Goal: Task Accomplishment & Management: Manage account settings

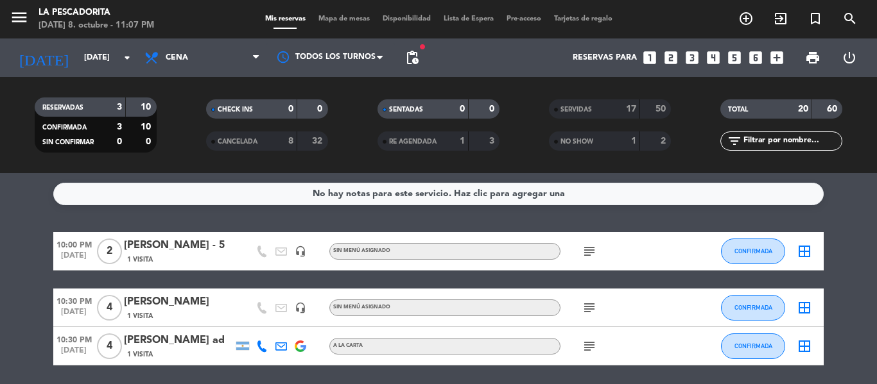
click at [140, 252] on div "[PERSON_NAME] - 5" at bounding box center [178, 245] width 109 height 17
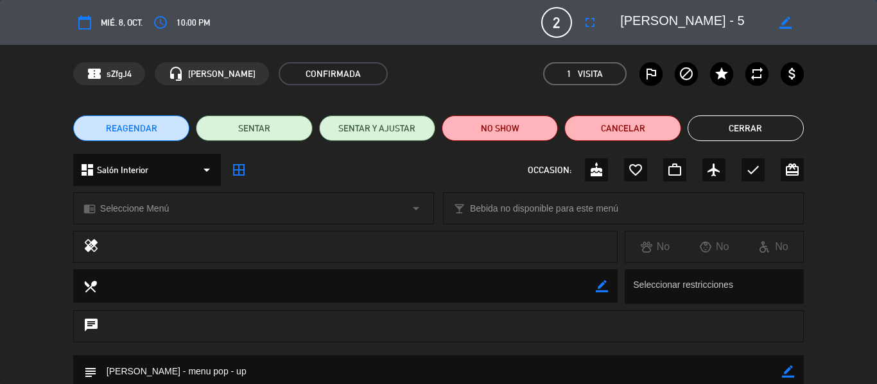
click at [789, 22] on icon "border_color" at bounding box center [785, 23] width 12 height 12
type textarea "[PERSON_NAME] - 10"
click at [788, 22] on icon at bounding box center [785, 23] width 12 height 12
click at [732, 125] on button "Cerrar" at bounding box center [745, 129] width 116 height 26
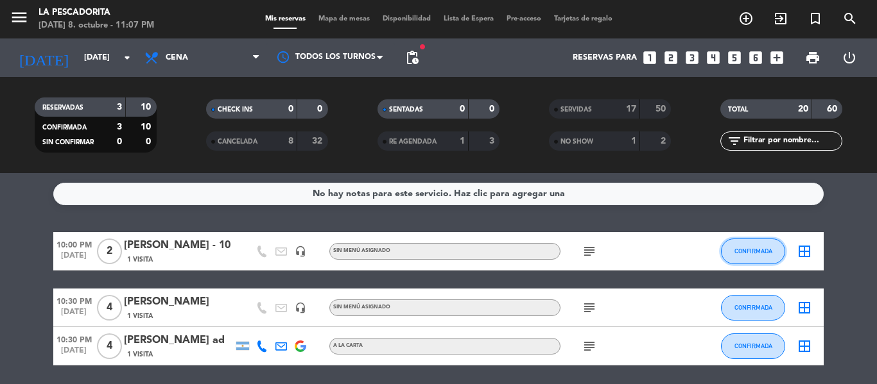
click at [725, 247] on button "CONFIRMADA" at bounding box center [753, 252] width 64 height 26
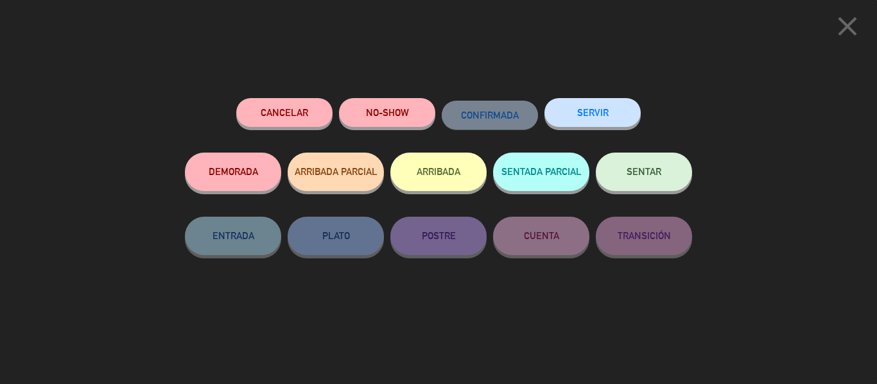
click at [600, 121] on button "SERVIR" at bounding box center [592, 112] width 96 height 29
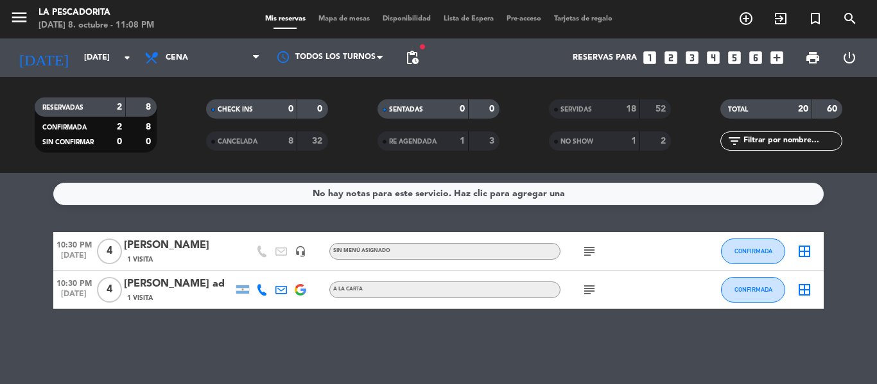
click at [181, 283] on div "[PERSON_NAME] ad" at bounding box center [178, 284] width 109 height 17
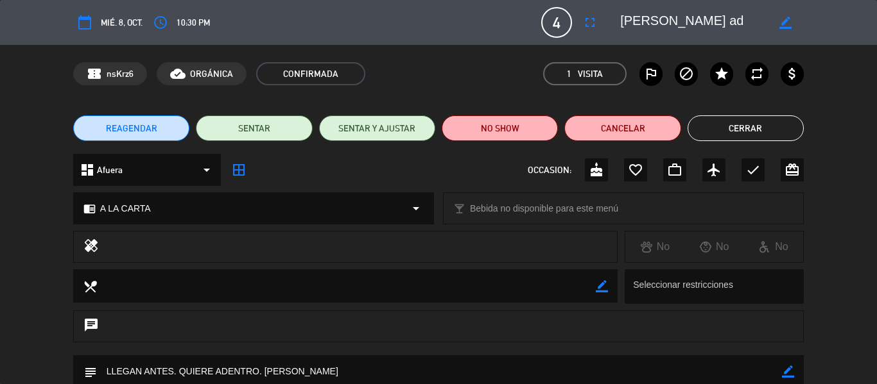
click at [785, 27] on icon "border_color" at bounding box center [785, 23] width 12 height 12
type textarea "[PERSON_NAME] ad15"
click at [785, 27] on icon at bounding box center [785, 23] width 12 height 12
click at [736, 130] on button "Cerrar" at bounding box center [745, 129] width 116 height 26
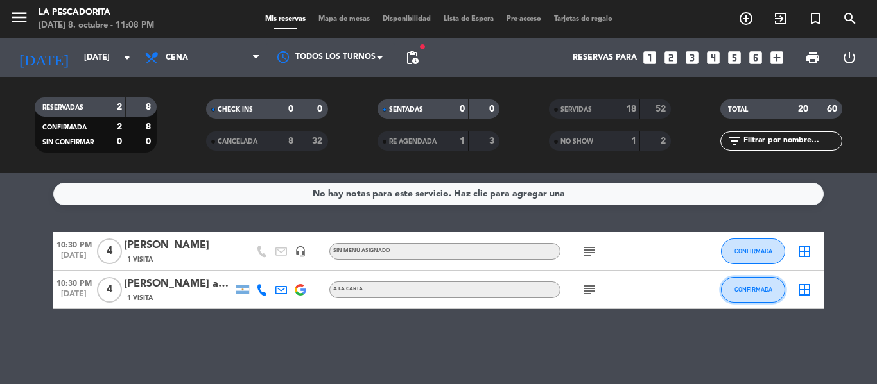
click at [734, 300] on button "CONFIRMADA" at bounding box center [753, 290] width 64 height 26
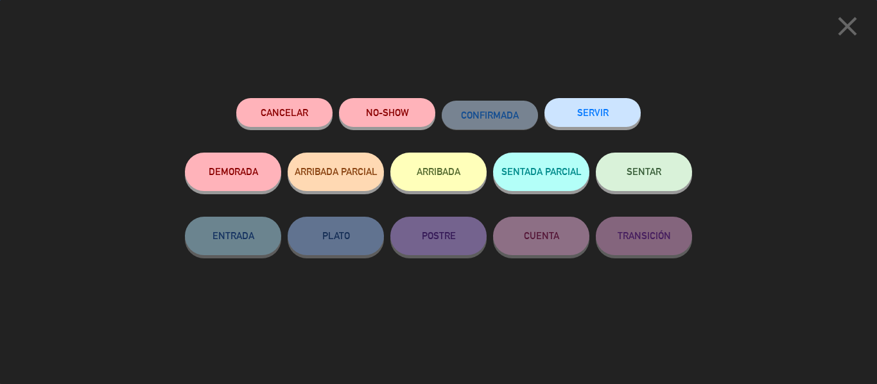
click at [606, 125] on button "SERVIR" at bounding box center [592, 112] width 96 height 29
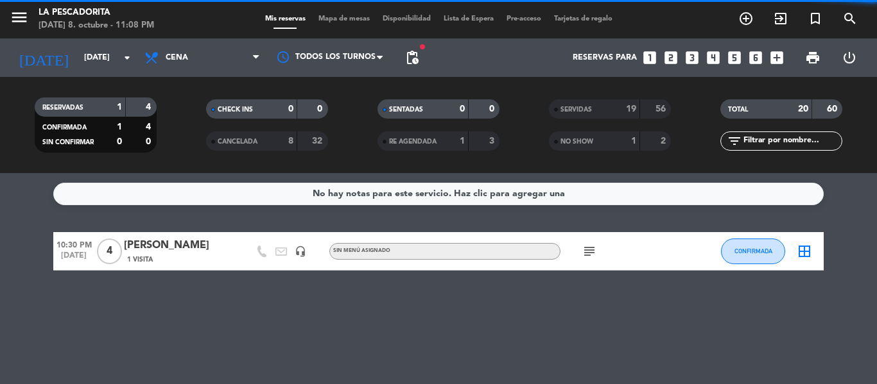
click at [187, 250] on div "[PERSON_NAME]" at bounding box center [178, 245] width 109 height 17
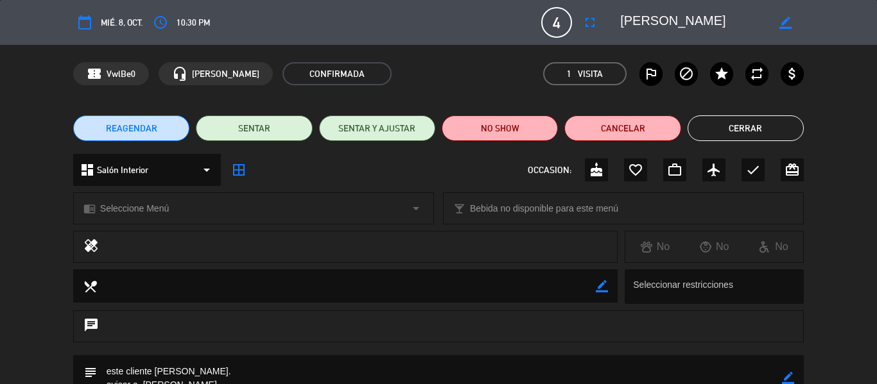
click at [785, 18] on icon "border_color" at bounding box center [785, 23] width 12 height 12
type textarea "fabian18"
click at [785, 18] on icon at bounding box center [785, 23] width 12 height 12
click at [748, 128] on button "Cerrar" at bounding box center [745, 129] width 116 height 26
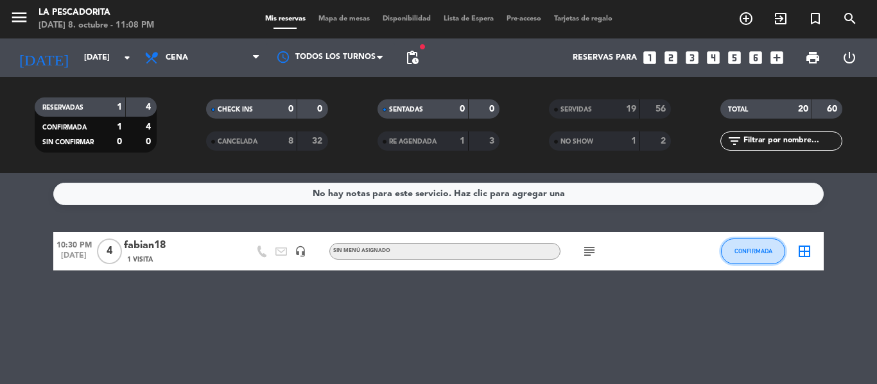
click at [726, 247] on button "CONFIRMADA" at bounding box center [753, 252] width 64 height 26
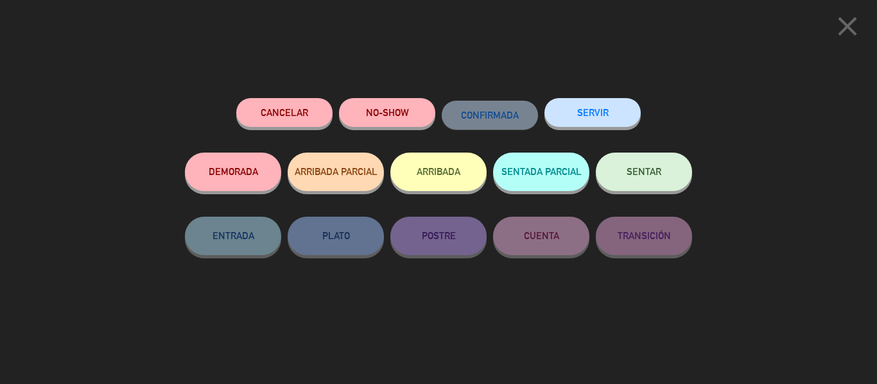
click at [578, 121] on button "SERVIR" at bounding box center [592, 112] width 96 height 29
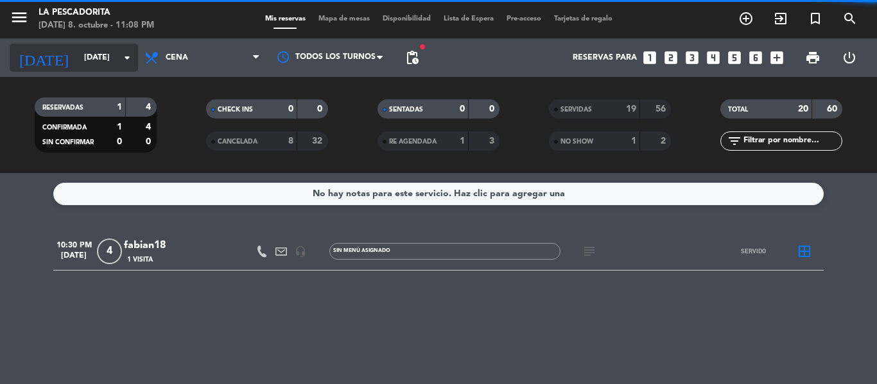
click at [92, 44] on div "[DATE] [DATE] arrow_drop_down" at bounding box center [74, 58] width 128 height 28
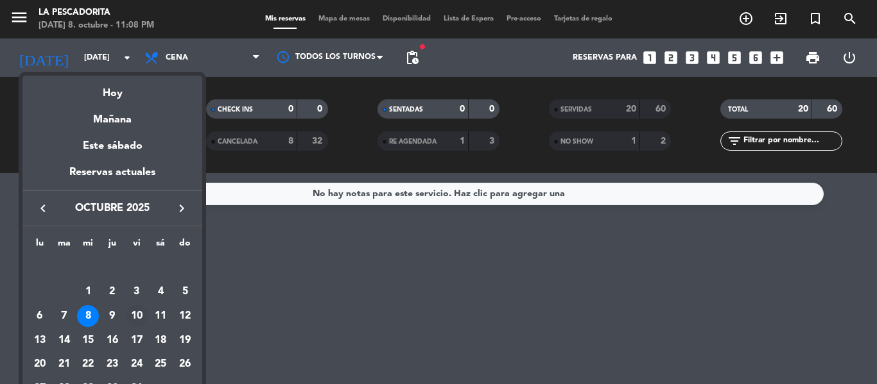
click at [141, 313] on div "10" at bounding box center [137, 316] width 22 height 22
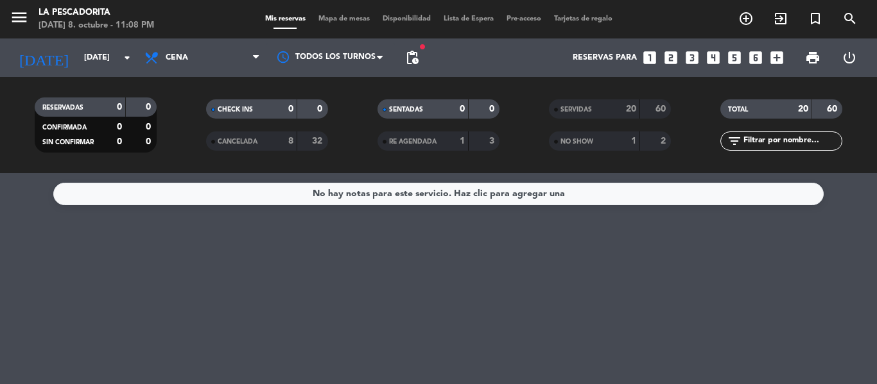
type input "[DATE]"
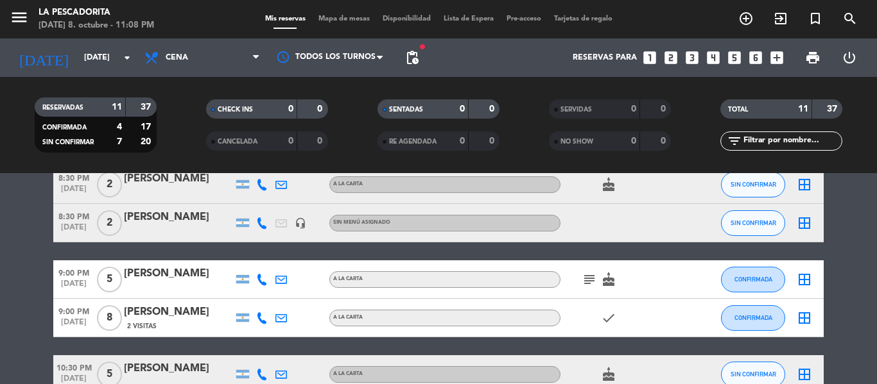
scroll to position [257, 0]
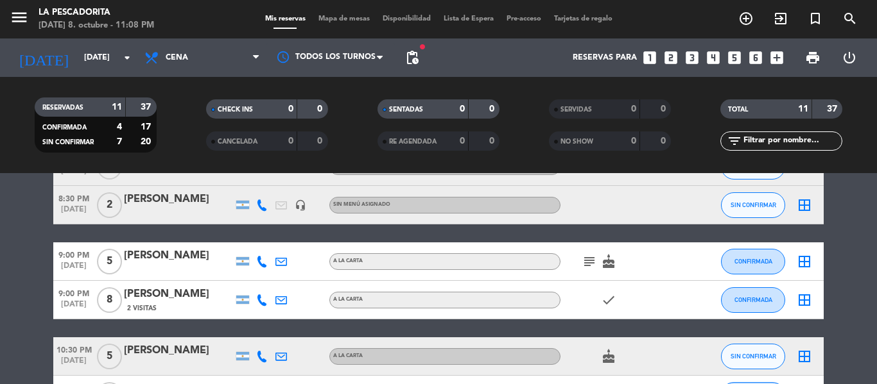
click at [589, 258] on icon "subject" at bounding box center [588, 261] width 15 height 15
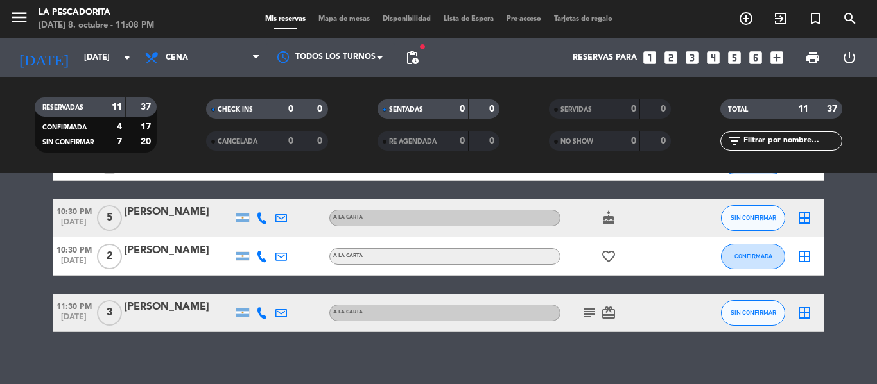
scroll to position [408, 0]
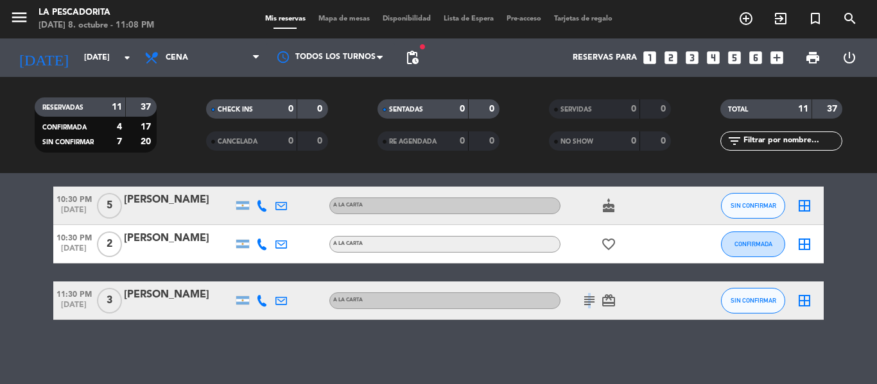
click at [587, 298] on icon "subject" at bounding box center [588, 300] width 15 height 15
click at [200, 298] on div "[PERSON_NAME]" at bounding box center [178, 295] width 109 height 17
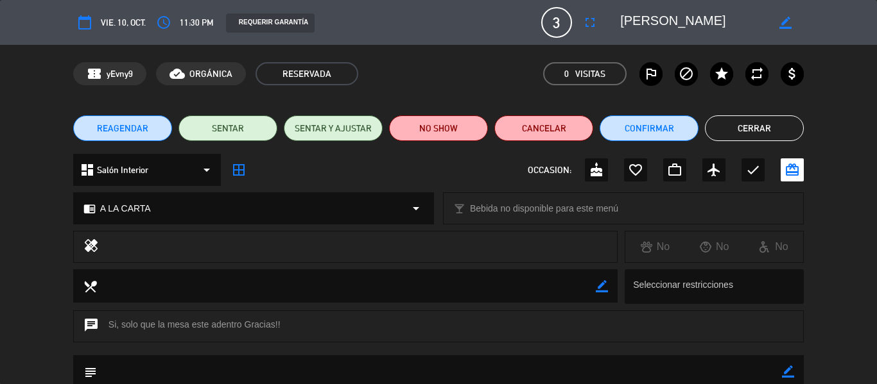
click at [793, 20] on div "border_color" at bounding box center [785, 22] width 37 height 23
click at [782, 20] on icon "border_color" at bounding box center [785, 23] width 12 height 12
type textarea "[PERSON_NAME] ad"
click at [782, 20] on icon at bounding box center [785, 23] width 12 height 12
click at [743, 131] on button "Cerrar" at bounding box center [754, 129] width 99 height 26
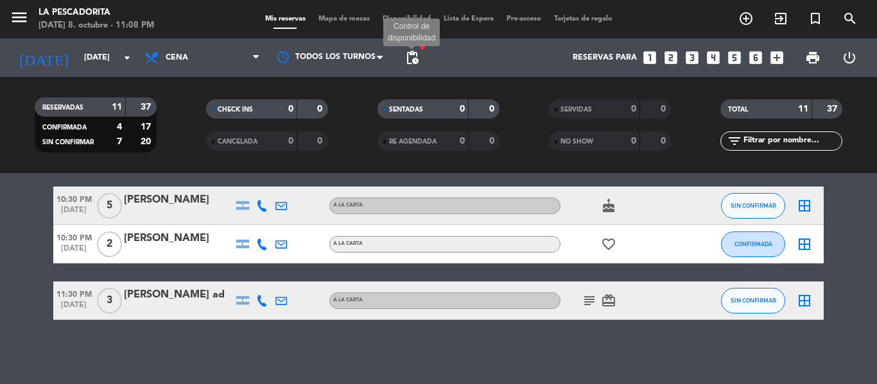
click at [409, 59] on span "pending_actions" at bounding box center [411, 57] width 15 height 15
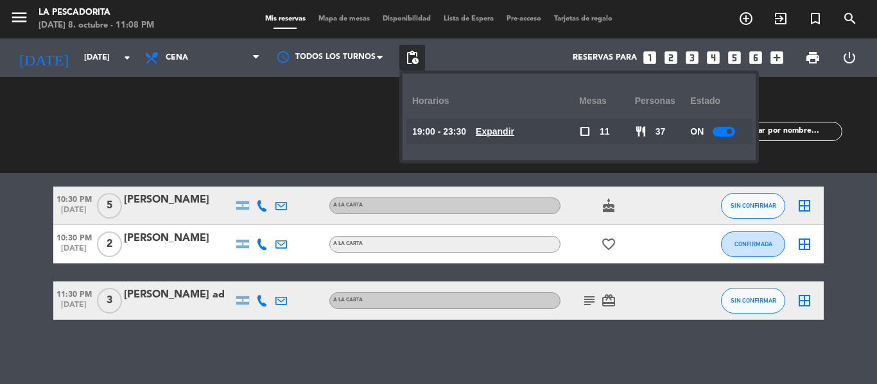
click at [510, 143] on div "19:00 - 23:30 Expandir" at bounding box center [495, 132] width 167 height 26
click at [508, 132] on u "Expandir" at bounding box center [495, 131] width 39 height 10
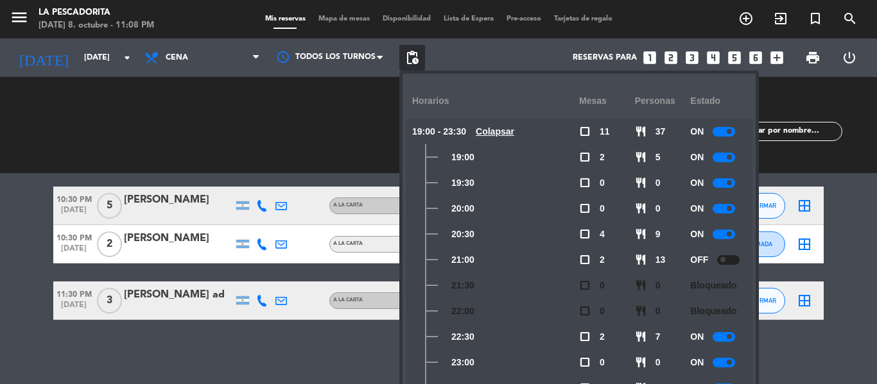
click at [0, 191] on bookings-row "7:00 PM [DATE] 3 [PERSON_NAME] T A LA CARTA SIN CONFIRMAR border_all 7:00 PM [D…" at bounding box center [438, 72] width 877 height 495
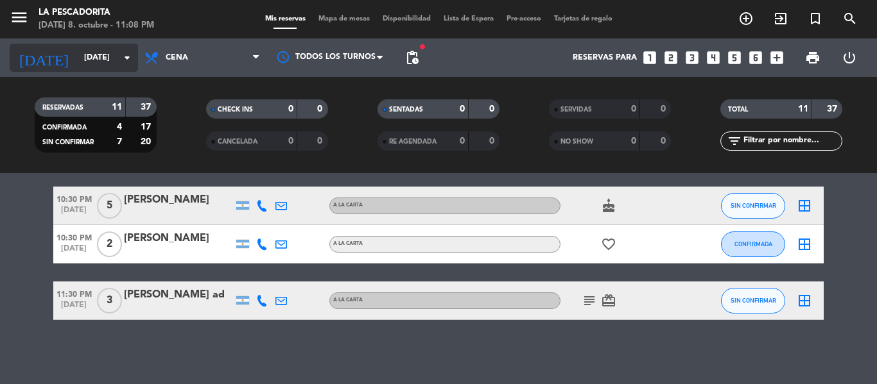
click at [100, 51] on input "[DATE]" at bounding box center [132, 58] width 108 height 22
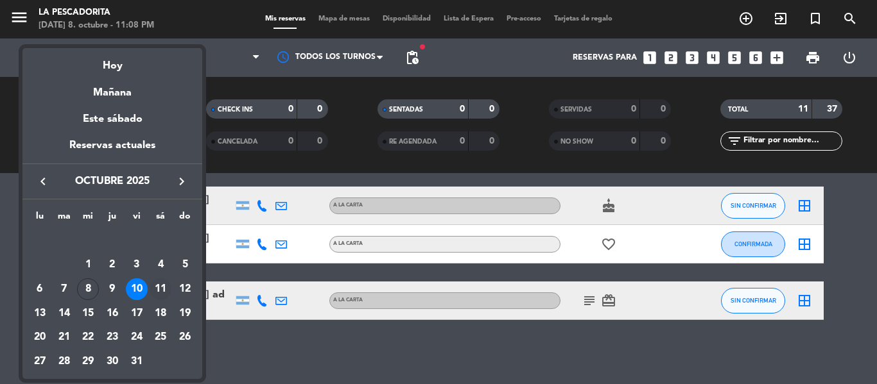
click at [160, 287] on div "11" at bounding box center [161, 290] width 22 height 22
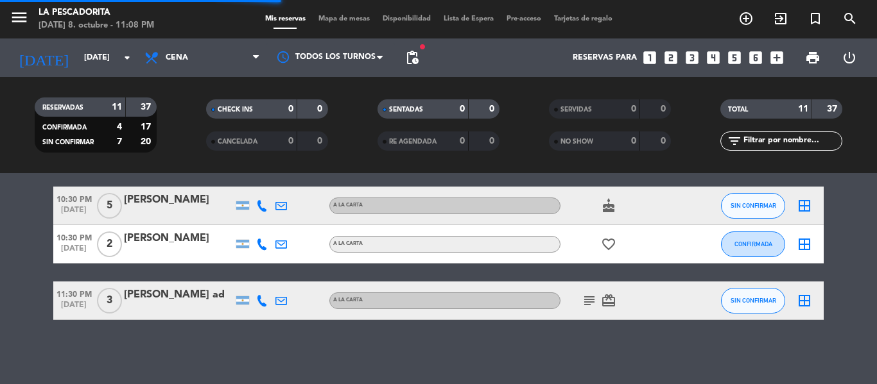
scroll to position [159, 0]
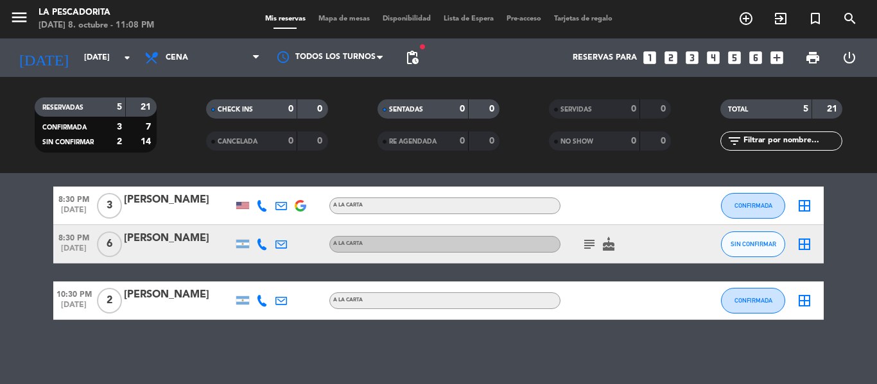
click at [595, 238] on icon "subject" at bounding box center [588, 244] width 15 height 15
click at [592, 241] on icon "subject" at bounding box center [588, 244] width 15 height 15
click at [78, 65] on input "[DATE]" at bounding box center [132, 58] width 108 height 22
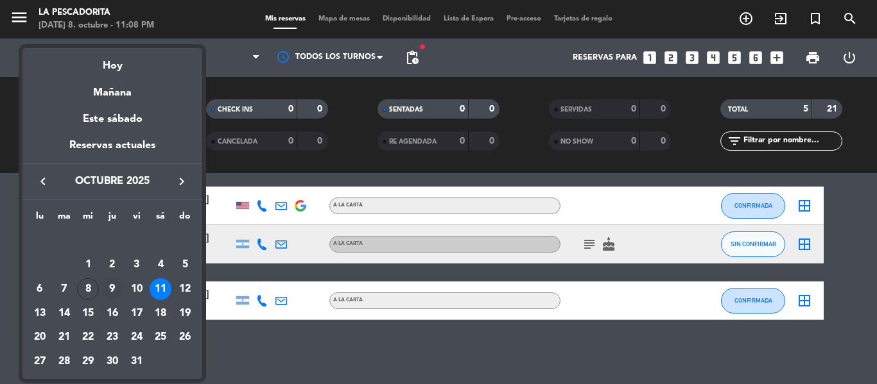
click at [110, 289] on div "9" at bounding box center [112, 290] width 22 height 22
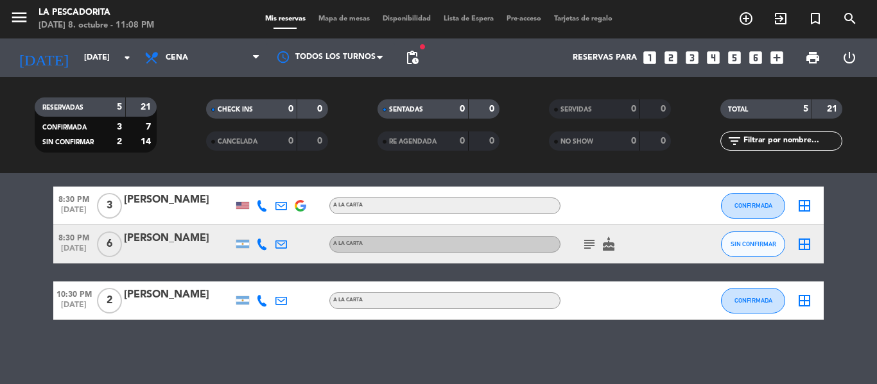
type input "[DEMOGRAPHIC_DATA][DATE]"
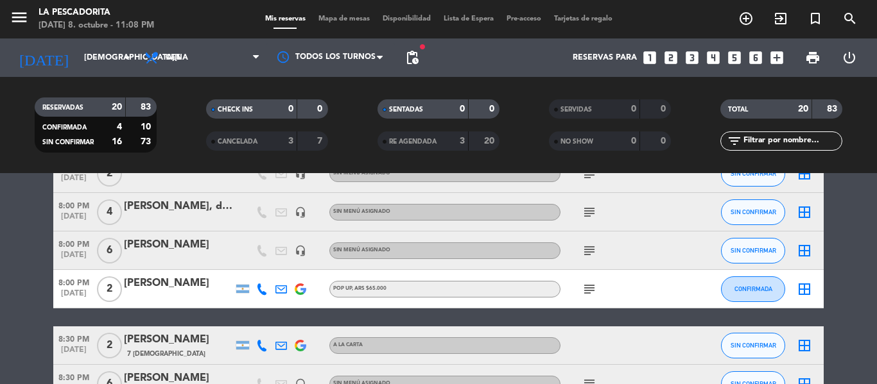
scroll to position [0, 0]
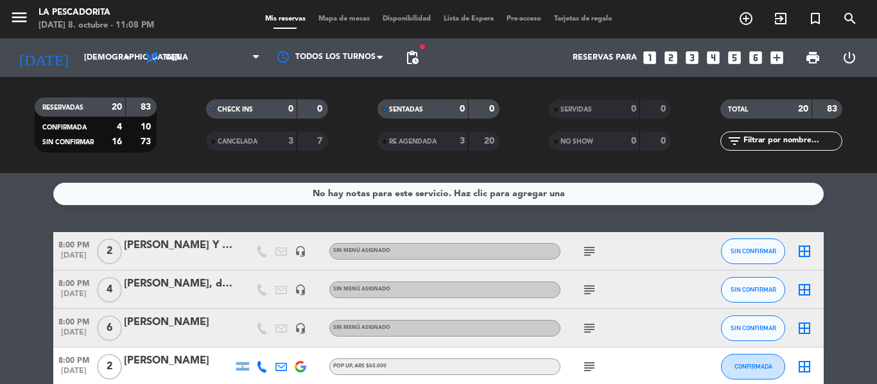
click at [593, 246] on icon "subject" at bounding box center [588, 251] width 15 height 15
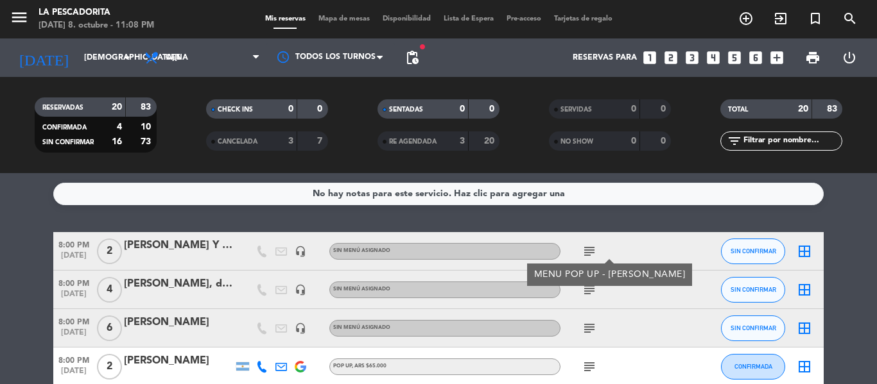
click at [593, 246] on icon "subject" at bounding box center [588, 251] width 15 height 15
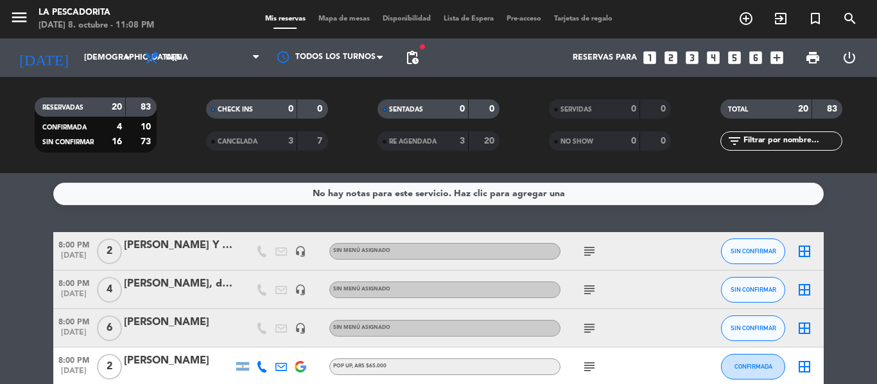
scroll to position [64, 0]
